Goal: Task Accomplishment & Management: Manage account settings

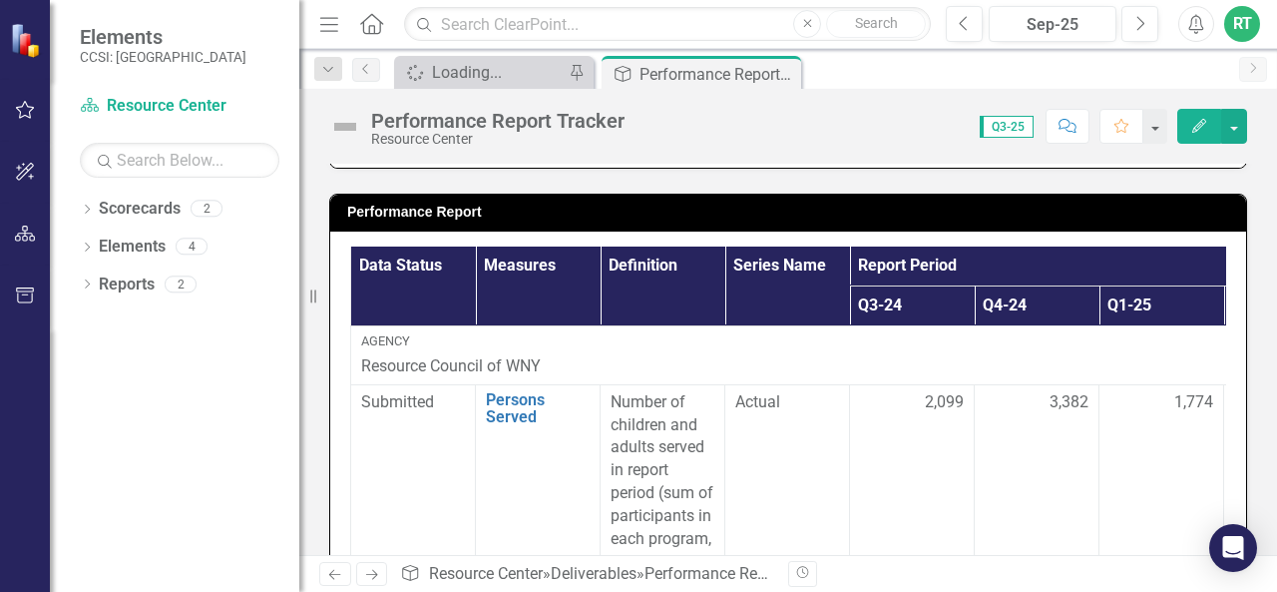
scroll to position [76, 0]
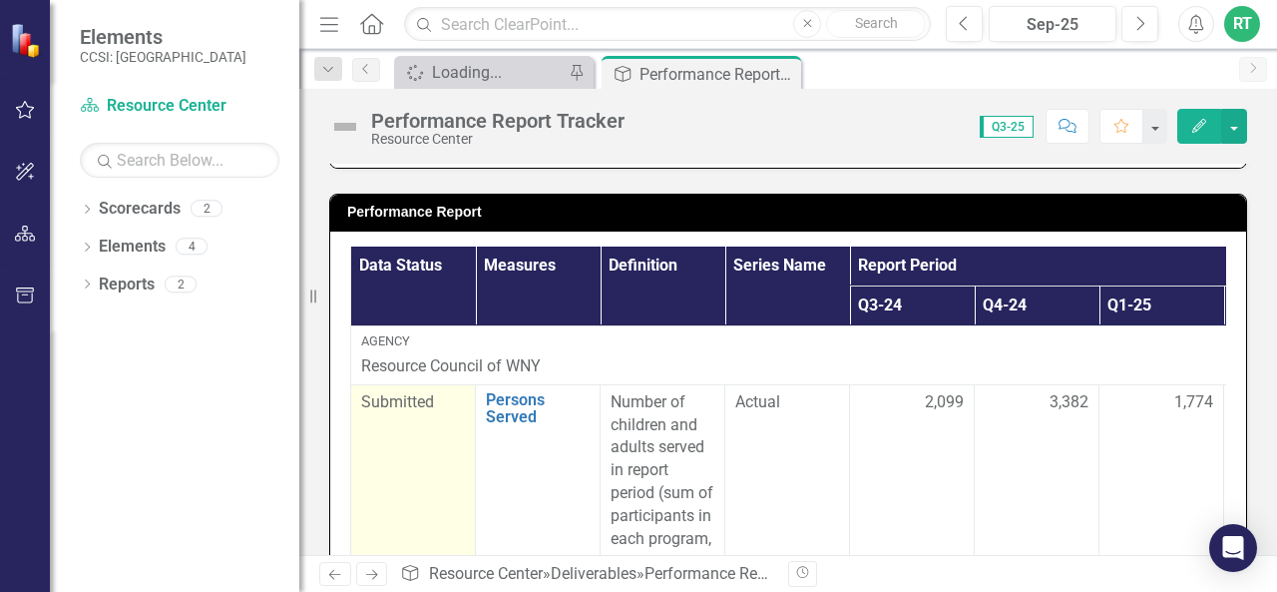
scroll to position [1, 0]
click at [396, 406] on div "Submitted" at bounding box center [413, 401] width 104 height 23
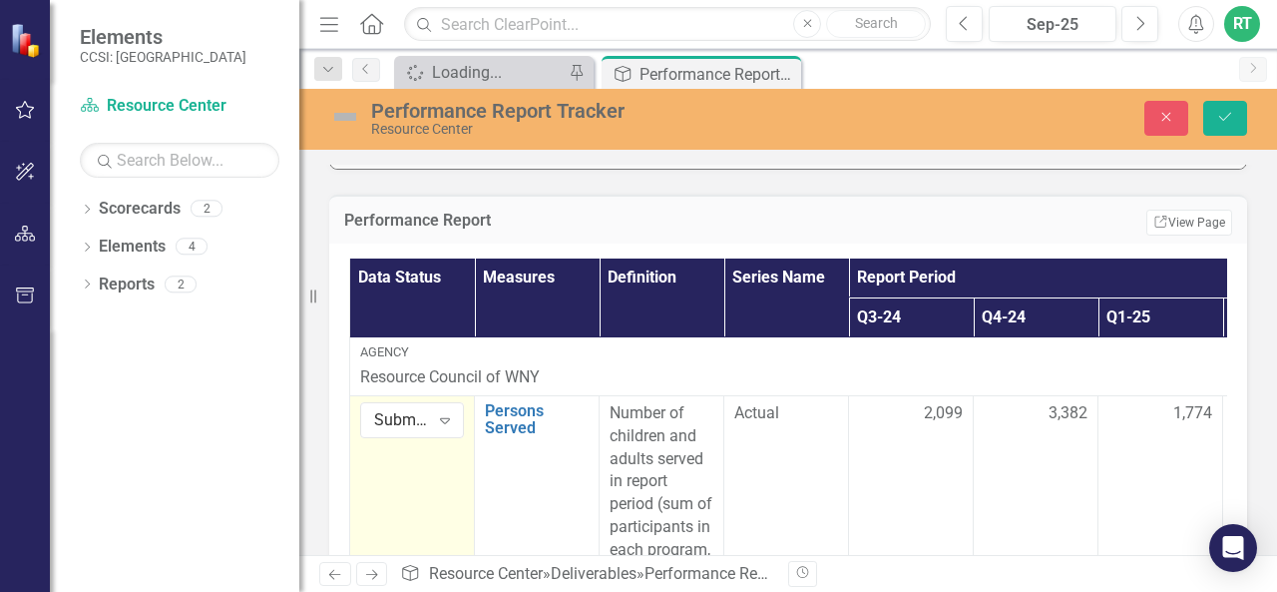
drag, startPoint x: 396, startPoint y: 406, endPoint x: 389, endPoint y: 437, distance: 31.7
click at [427, 414] on div "Submitted" at bounding box center [401, 419] width 55 height 23
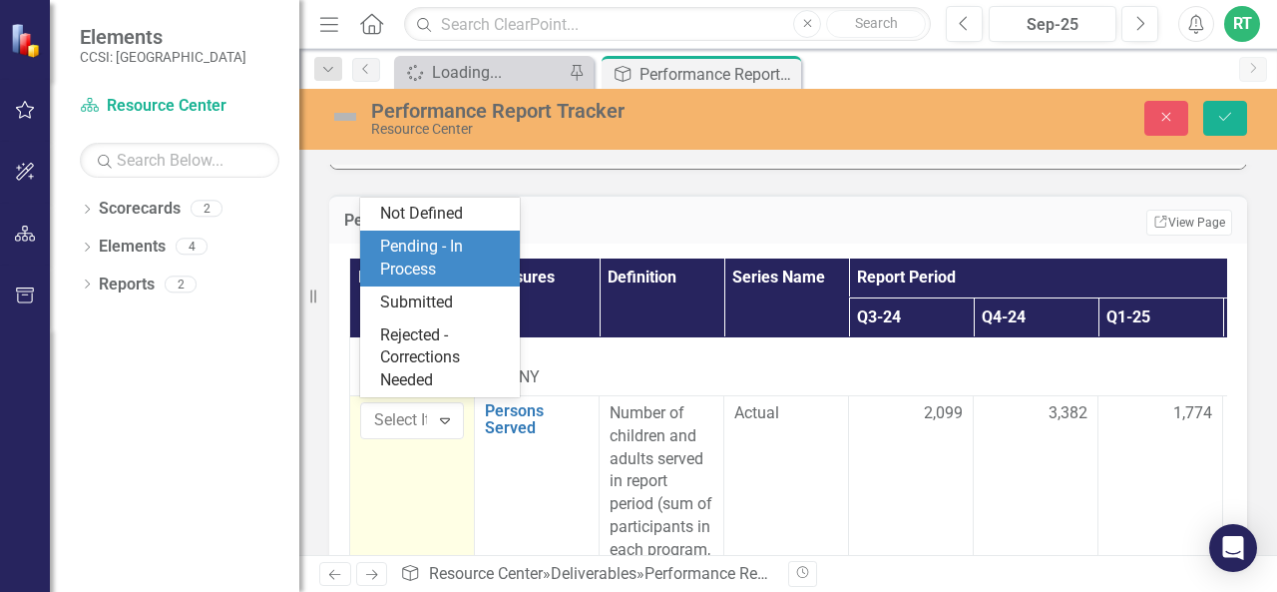
click at [431, 252] on div "Pending - In Process" at bounding box center [444, 258] width 128 height 46
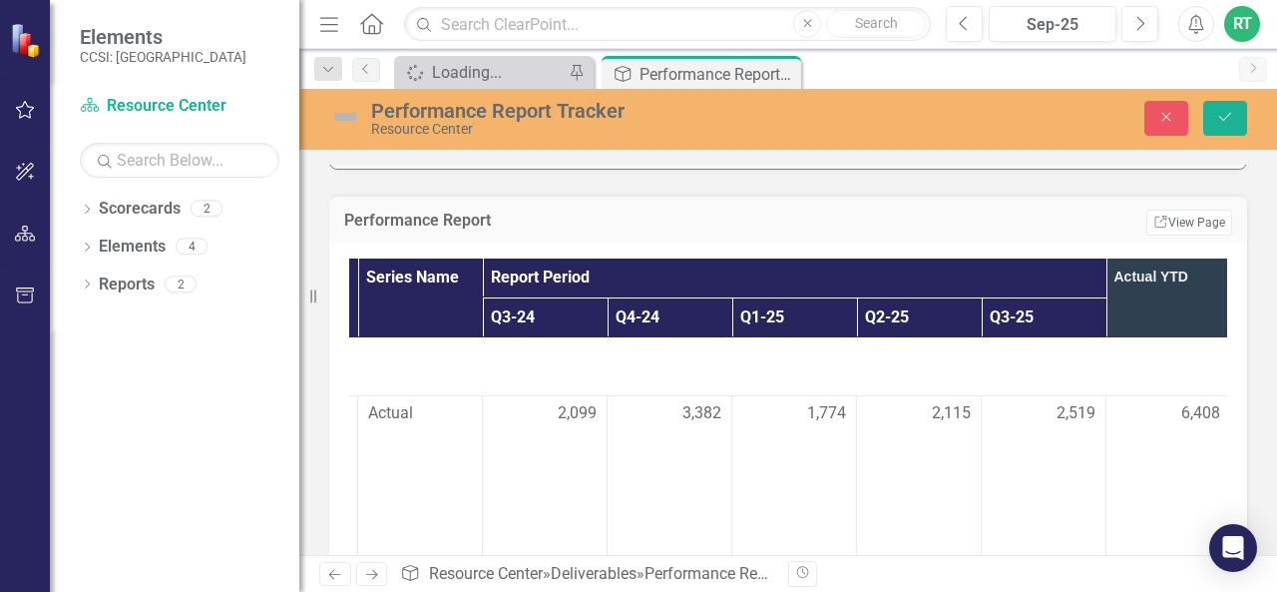
scroll to position [1, 367]
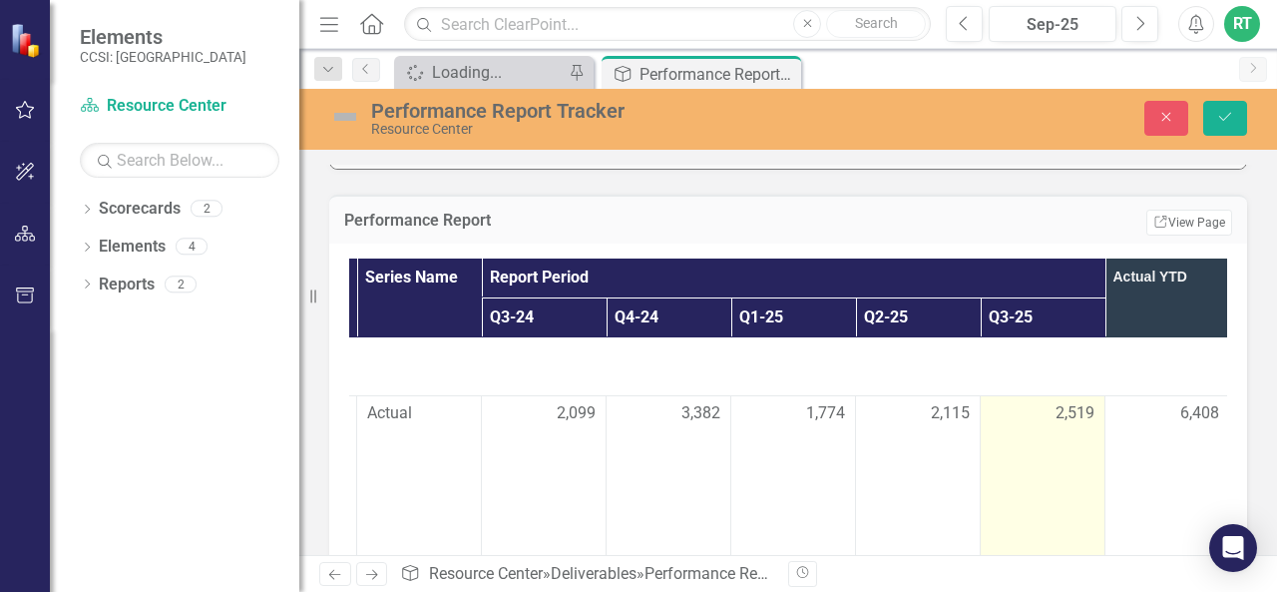
click at [1061, 409] on span "2,519" at bounding box center [1075, 413] width 39 height 23
click at [1061, 409] on input "2519" at bounding box center [1043, 420] width 104 height 37
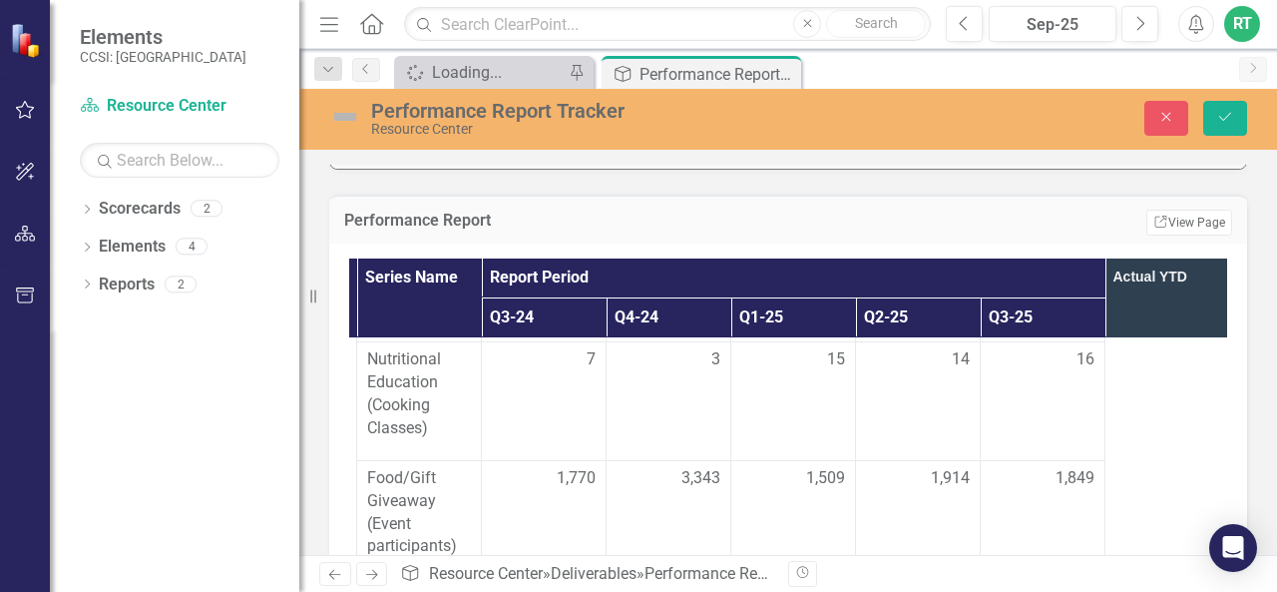
scroll to position [673, 367]
type input "2558"
click at [1066, 468] on span "1,849" at bounding box center [1075, 476] width 39 height 23
click at [1068, 467] on span "1,849" at bounding box center [1075, 476] width 39 height 23
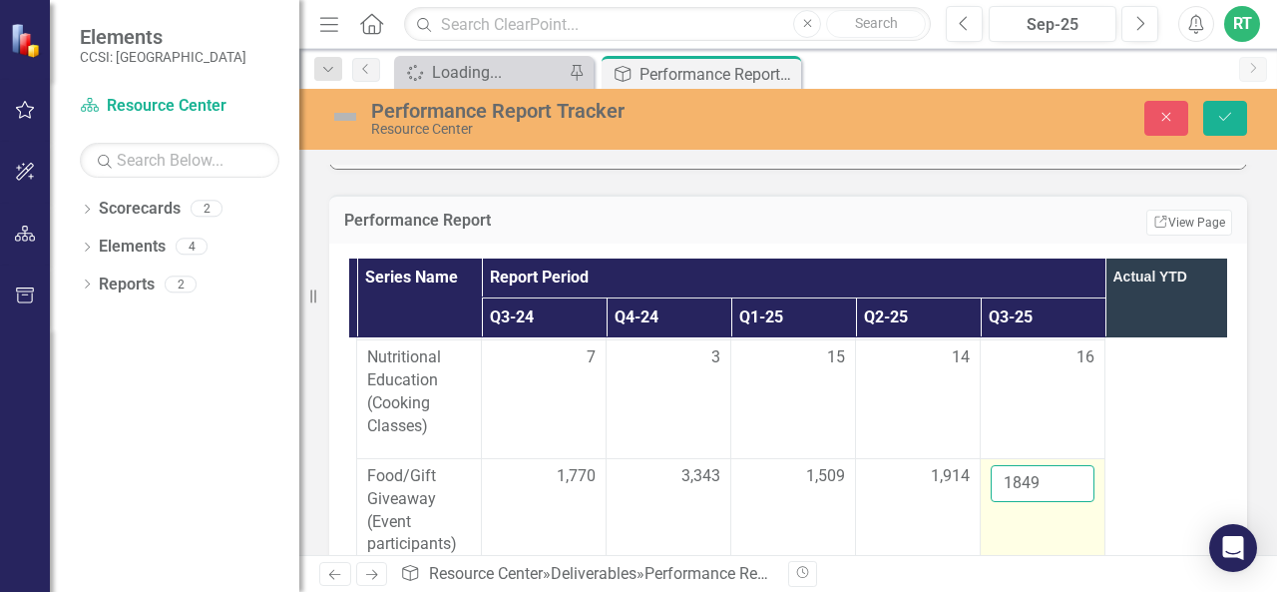
click at [1045, 470] on input "1849" at bounding box center [1043, 483] width 104 height 37
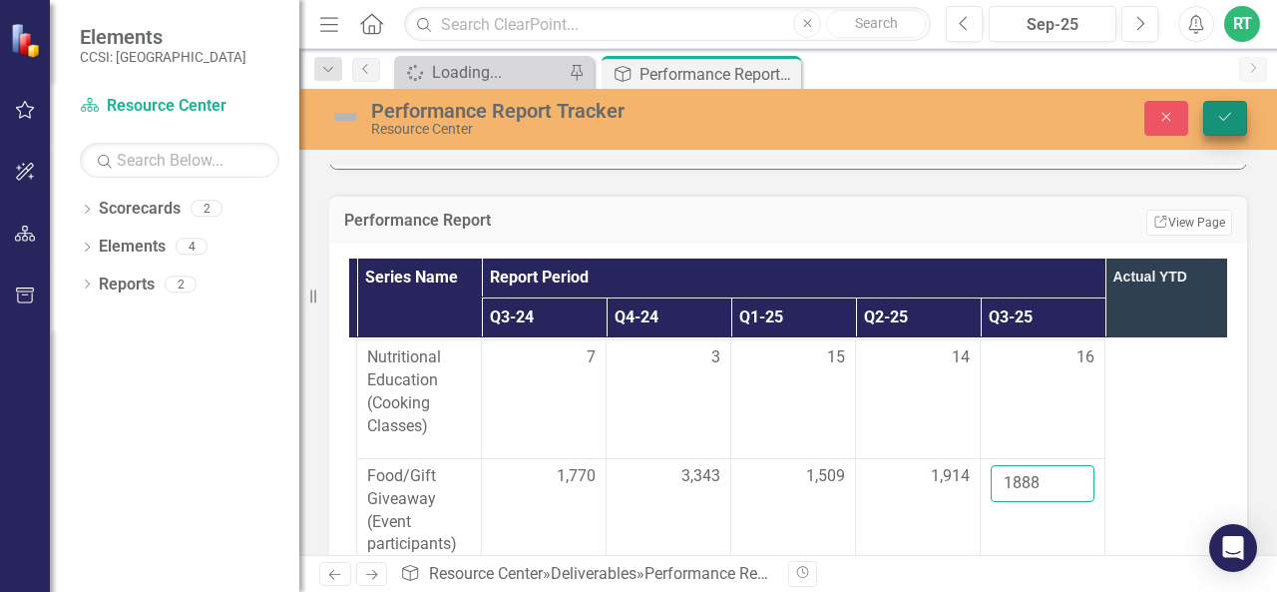
type input "1888"
click at [1234, 129] on button "Save" at bounding box center [1225, 118] width 44 height 35
